Goal: Task Accomplishment & Management: Use online tool/utility

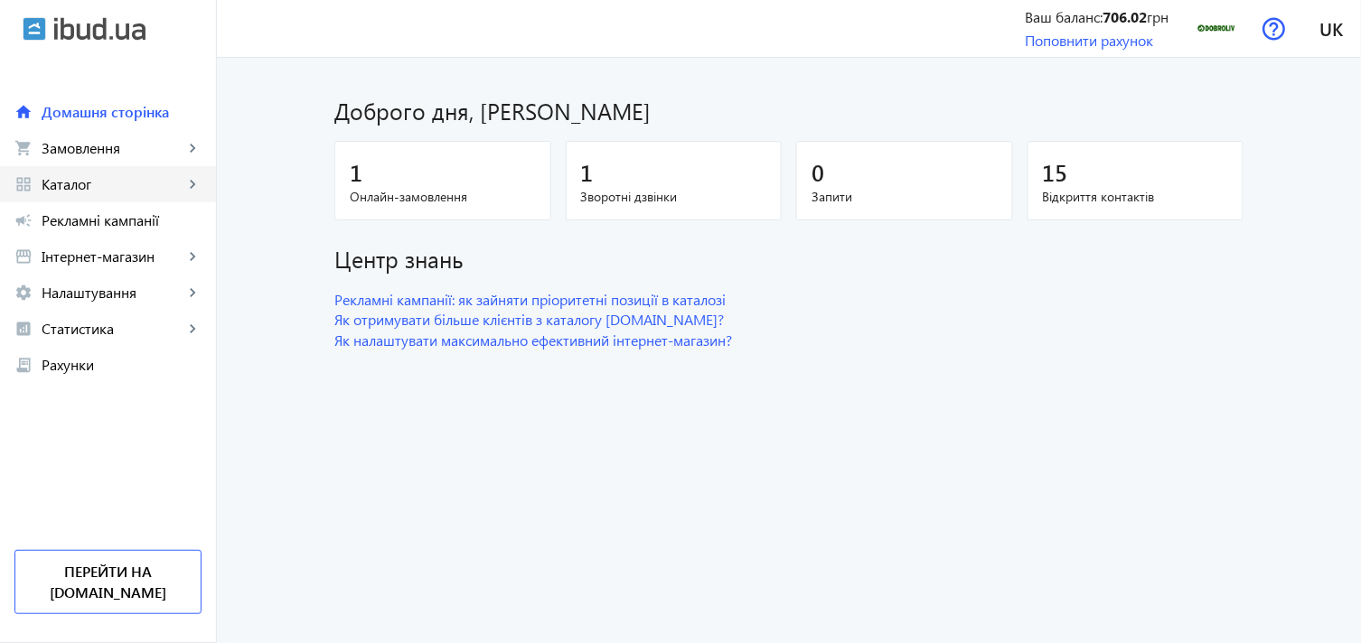
click at [169, 183] on span "Каталог" at bounding box center [113, 184] width 142 height 18
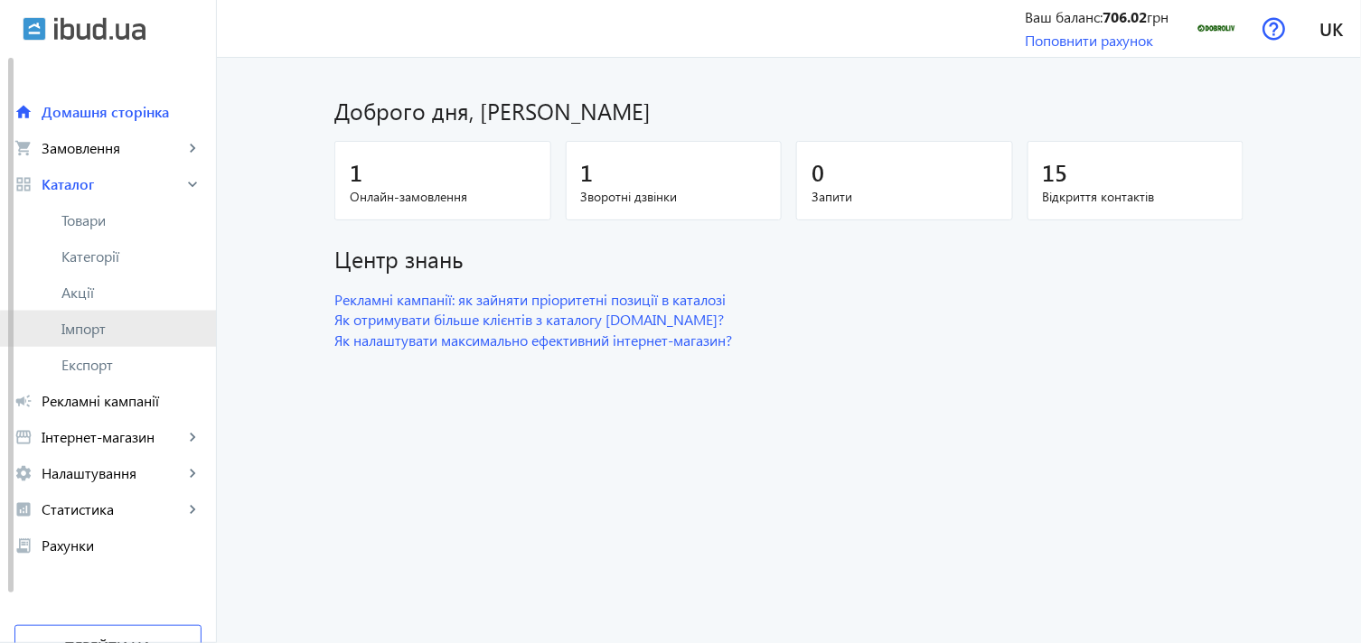
click at [128, 336] on span "Імпорт" at bounding box center [131, 329] width 140 height 18
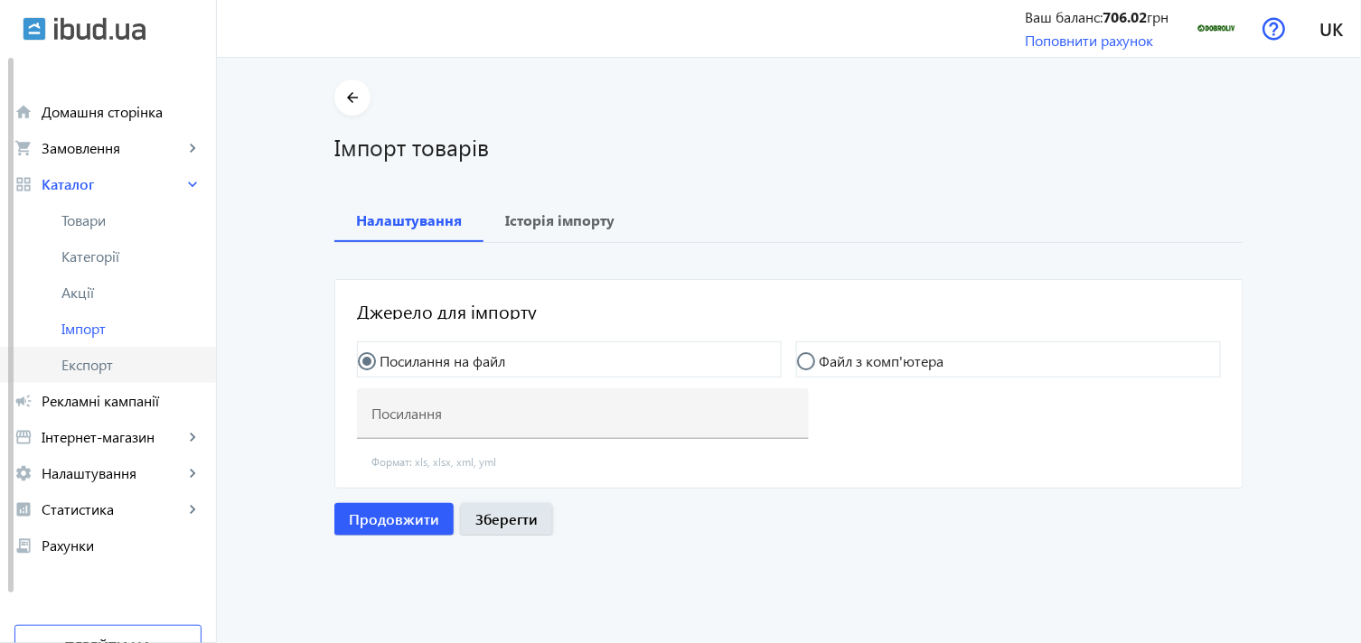
click at [95, 356] on span "Експорт" at bounding box center [131, 365] width 140 height 18
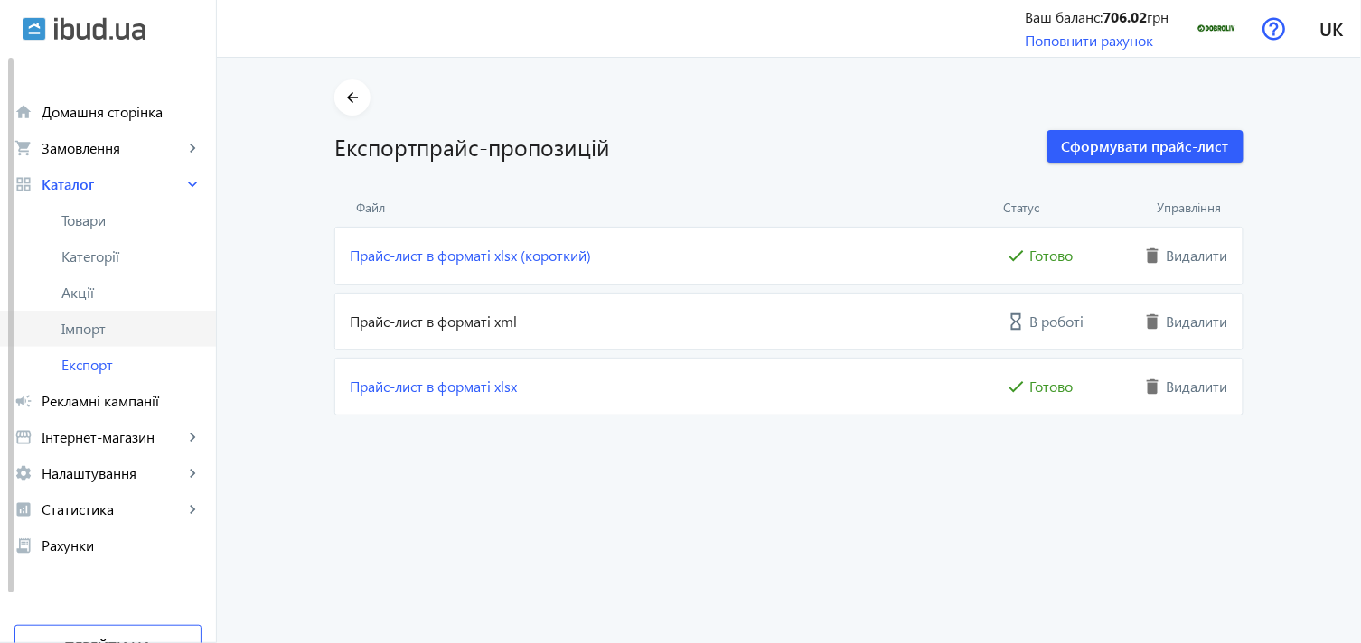
click at [96, 328] on span "Імпорт" at bounding box center [131, 329] width 140 height 18
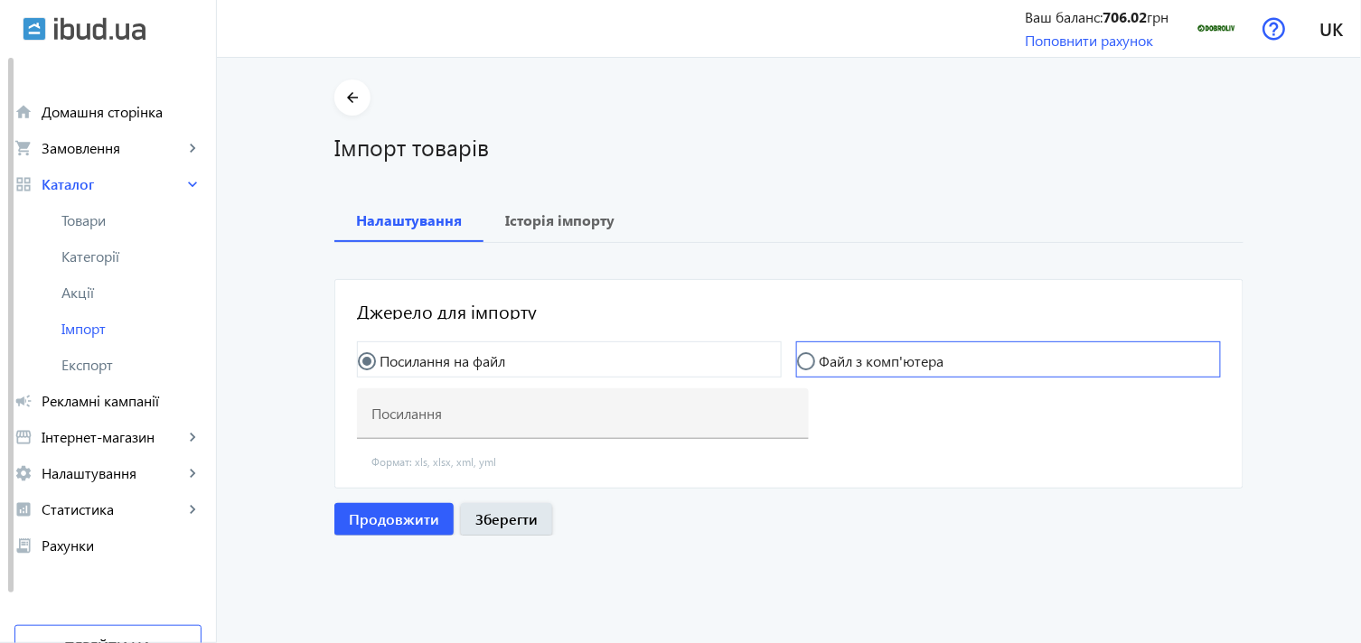
click at [819, 346] on mat-radio-button "Файл з комп'ютера" at bounding box center [1008, 360] width 425 height 36
click at [821, 355] on input "Файл з комп'ютера" at bounding box center [815, 370] width 36 height 36
radio input "true"
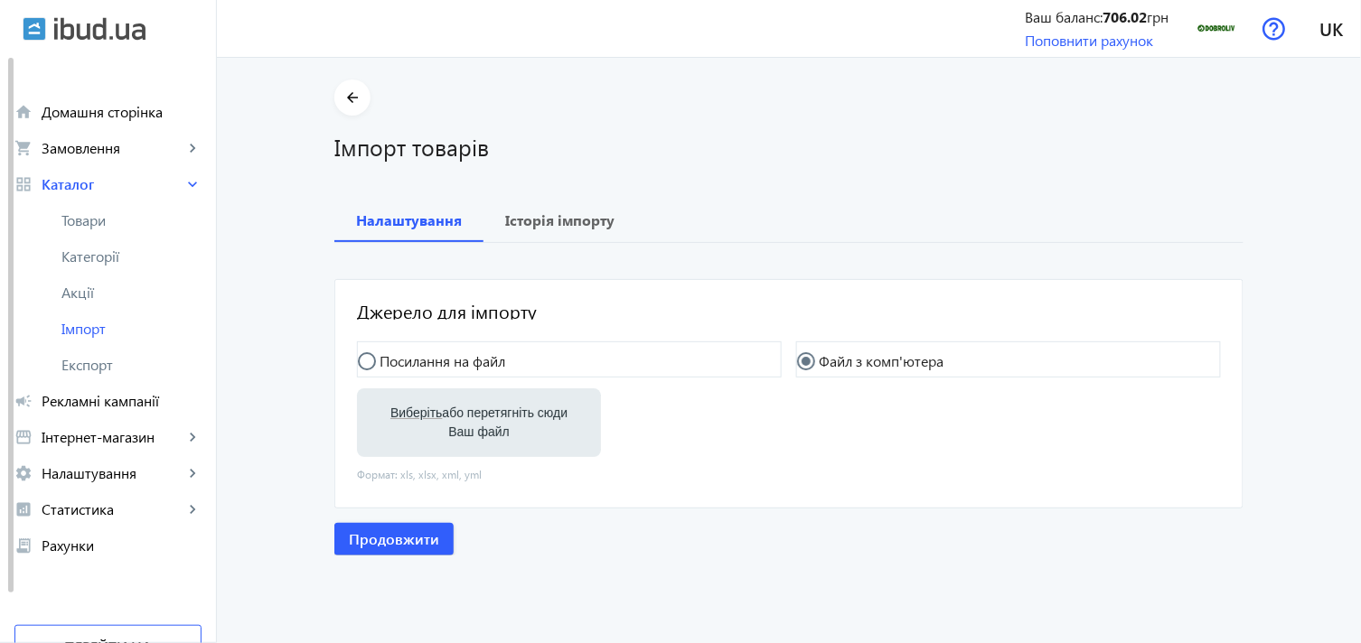
click at [501, 413] on label "Виберіть або перетягніть сюди Ваш файл" at bounding box center [478, 423] width 215 height 51
click at [501, 414] on input "Виберіть або перетягніть сюди Ваш файл" at bounding box center [478, 425] width 215 height 22
type input "C:\fakepath\dobroliv-6-2025-09-16-07-43.xlsx"
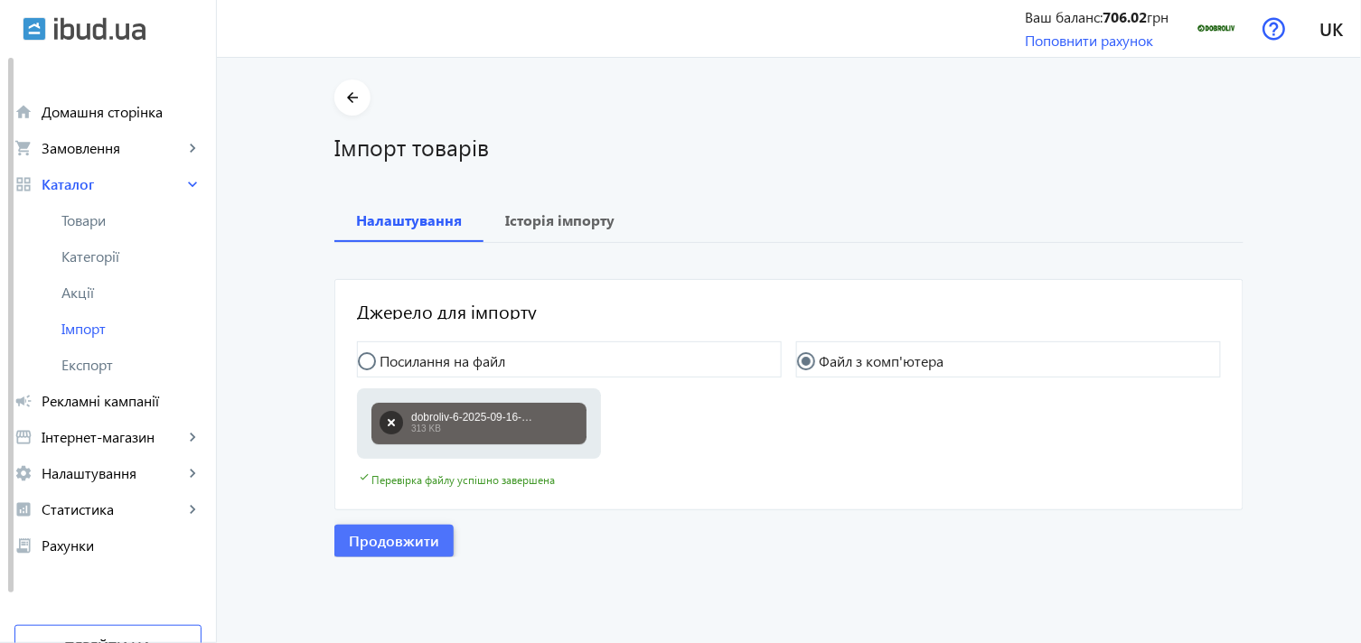
click at [419, 538] on span "Продовжити" at bounding box center [394, 541] width 90 height 20
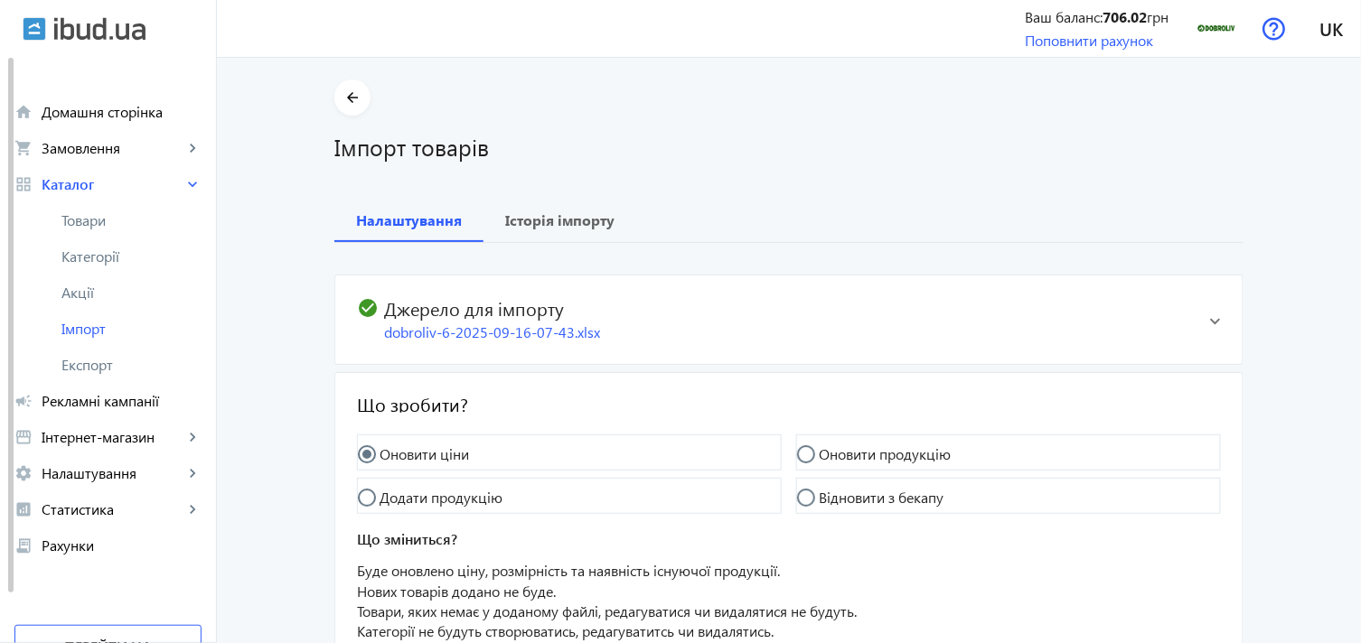
scroll to position [164, 0]
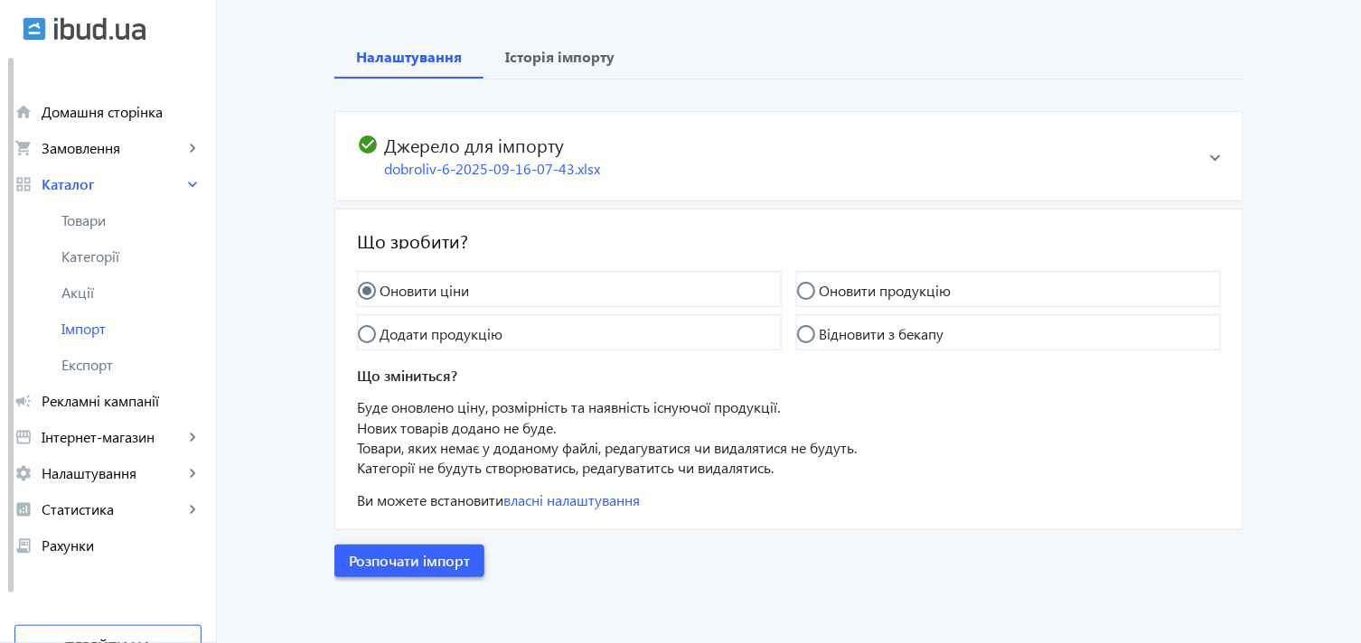
click at [408, 563] on span "Розпочати імпорт" at bounding box center [409, 561] width 121 height 20
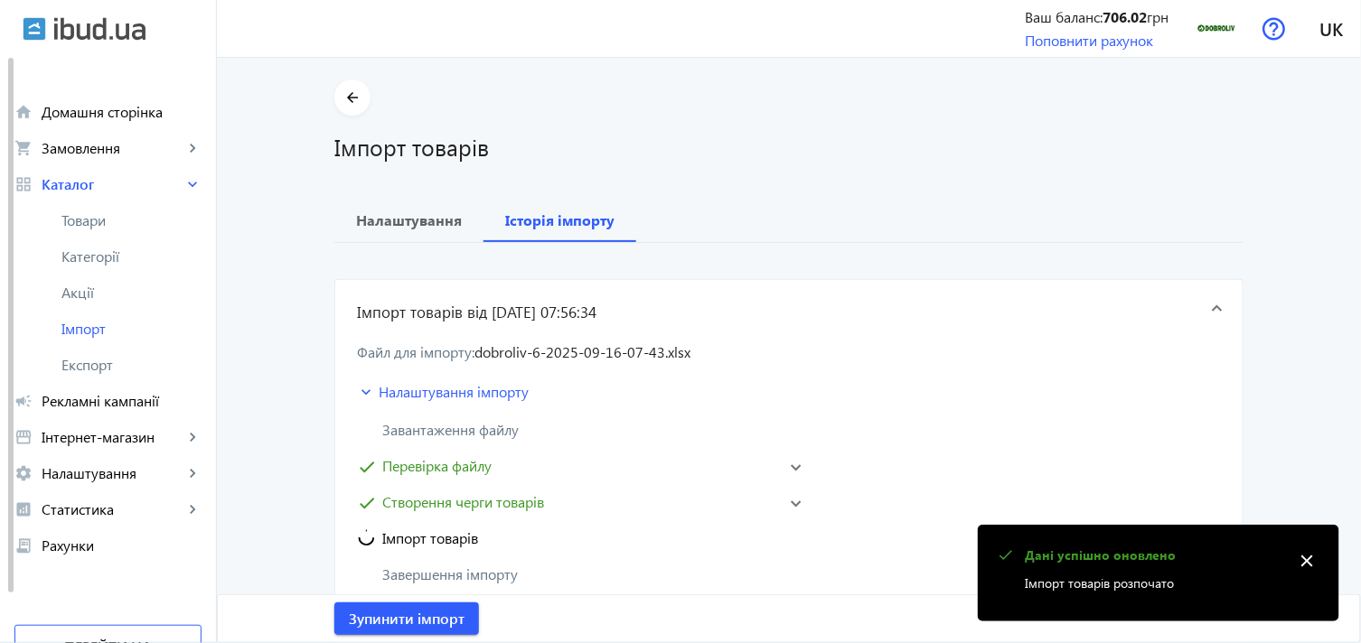
scroll to position [0, 0]
